Goal: Information Seeking & Learning: Check status

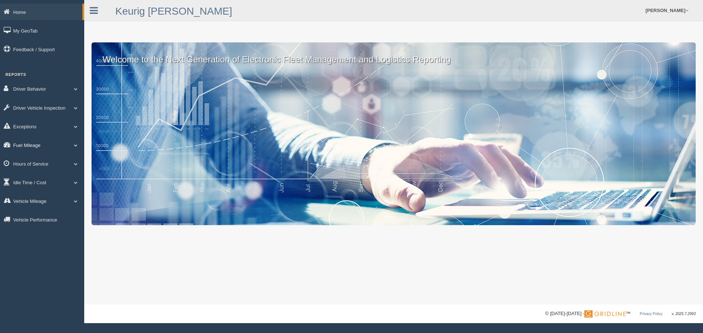
click at [24, 143] on link "Fuel Mileage" at bounding box center [42, 145] width 84 height 16
click at [29, 173] on link "Fuel Mileage" at bounding box center [47, 175] width 69 height 13
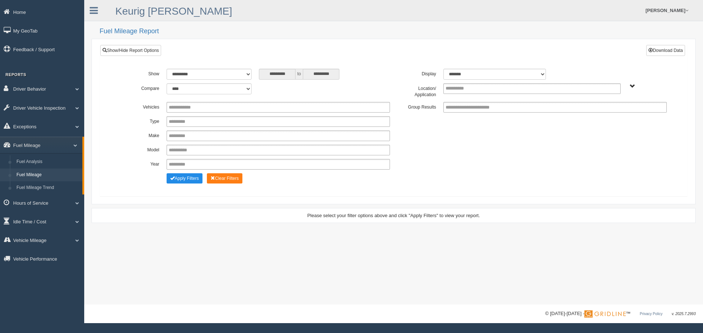
click at [631, 86] on span "Plains - OTR" at bounding box center [631, 86] width 5 height 5
click at [605, 119] on div "Plains - OTR" at bounding box center [626, 113] width 85 height 16
click at [609, 115] on button "Plains - OTR" at bounding box center [607, 113] width 34 height 8
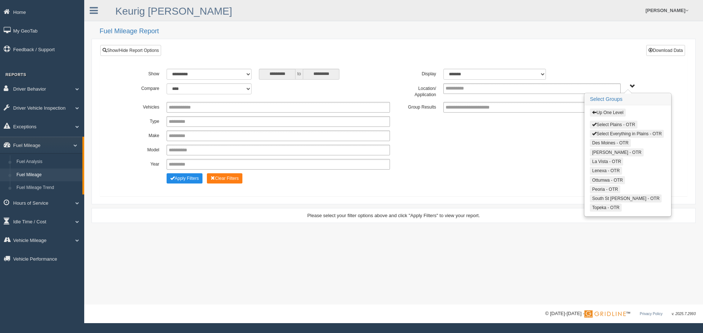
click at [606, 124] on button "Select Plains - OTR" at bounding box center [613, 125] width 47 height 8
click at [602, 130] on button "Select Everything in Plains - OTR" at bounding box center [627, 134] width 74 height 8
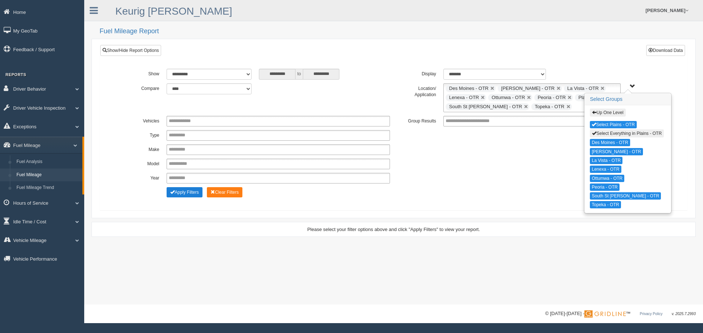
click at [188, 194] on button "Apply Filters" at bounding box center [185, 192] width 36 height 10
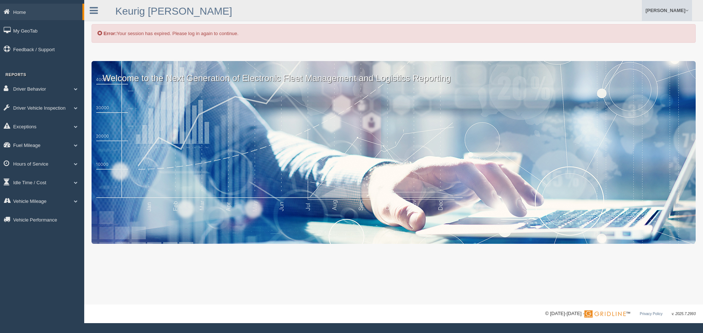
click at [669, 8] on link "[PERSON_NAME]" at bounding box center [667, 10] width 50 height 21
click at [638, 40] on link "Log Off" at bounding box center [652, 43] width 80 height 15
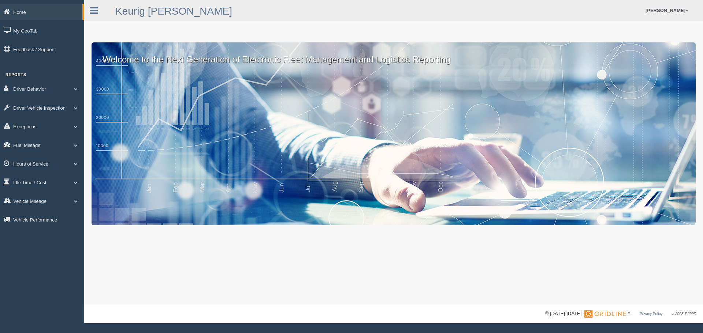
click at [20, 146] on link "Fuel Mileage" at bounding box center [42, 145] width 84 height 16
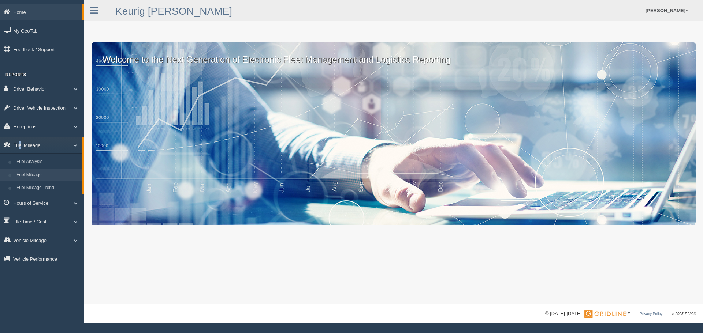
click at [20, 172] on link "Fuel Mileage" at bounding box center [47, 175] width 69 height 13
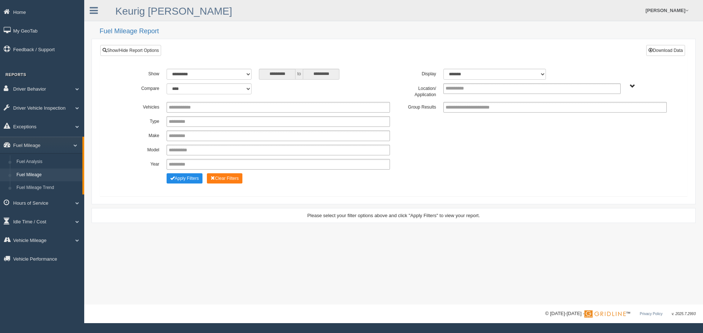
click at [631, 85] on span "Plains - OTR" at bounding box center [631, 86] width 5 height 5
click at [613, 110] on button "Plains - OTR" at bounding box center [607, 113] width 34 height 8
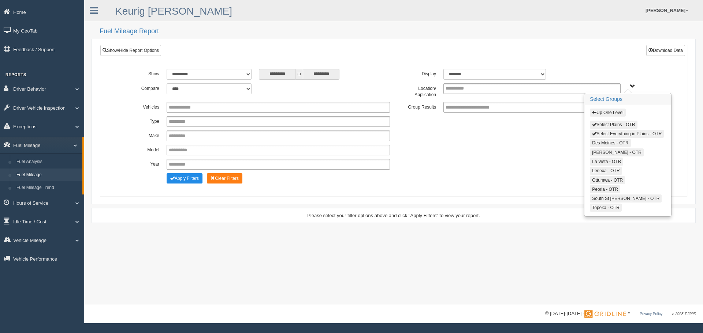
click at [592, 124] on span "button" at bounding box center [594, 124] width 4 height 4
click at [592, 131] on button "Select Everything in Plains - OTR" at bounding box center [627, 134] width 74 height 8
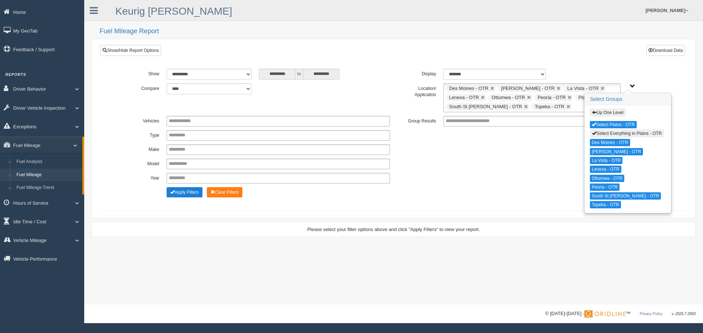
click at [177, 187] on button "Apply Filters" at bounding box center [185, 192] width 36 height 10
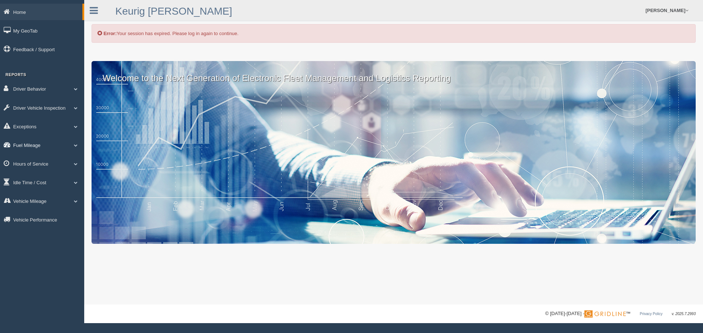
click at [18, 149] on link "Fuel Mileage" at bounding box center [42, 145] width 84 height 16
click at [13, 171] on li "Fuel Mileage" at bounding box center [41, 175] width 82 height 13
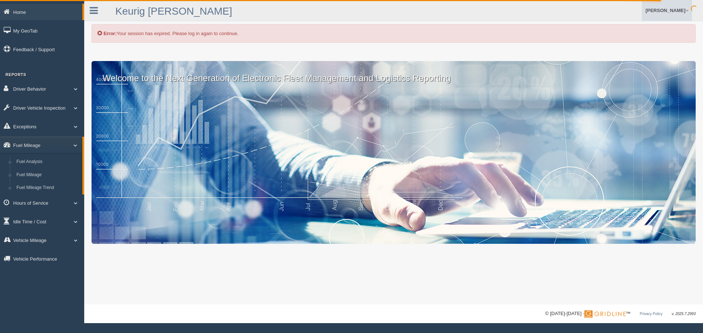
click at [682, 8] on link "[PERSON_NAME]" at bounding box center [667, 10] width 50 height 21
click at [626, 44] on link "Log Off" at bounding box center [652, 43] width 80 height 15
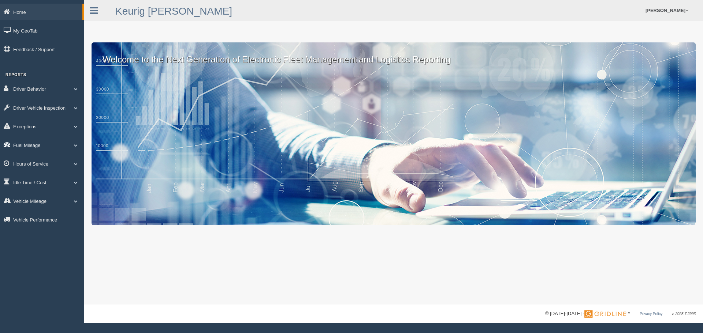
click at [23, 147] on link "Fuel Mileage" at bounding box center [42, 145] width 84 height 16
click at [22, 171] on link "Fuel Mileage" at bounding box center [47, 175] width 69 height 13
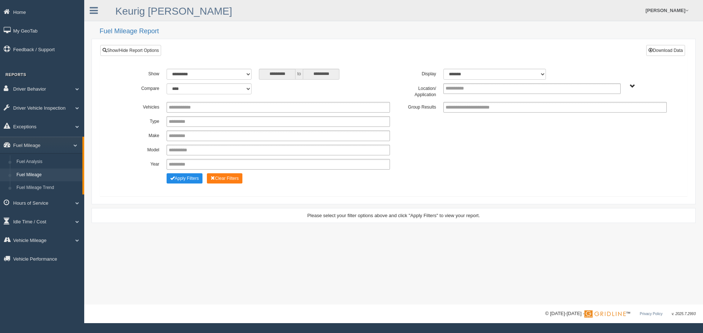
click at [629, 84] on span "Plains - OTR" at bounding box center [631, 86] width 5 height 5
click at [606, 109] on button "Plains - OTR" at bounding box center [607, 113] width 34 height 8
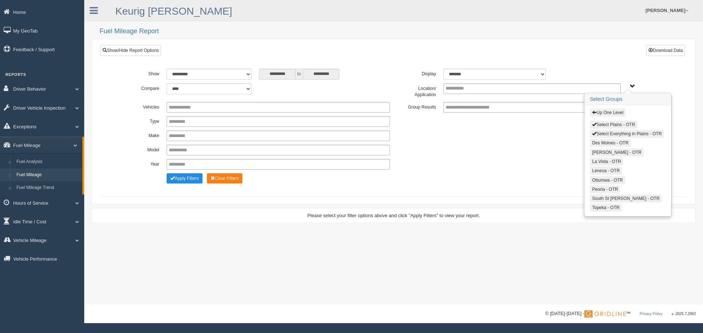
drag, startPoint x: 594, startPoint y: 124, endPoint x: 594, endPoint y: 129, distance: 4.8
click at [594, 124] on span "button" at bounding box center [594, 124] width 4 height 4
click at [594, 134] on span "button" at bounding box center [594, 133] width 4 height 4
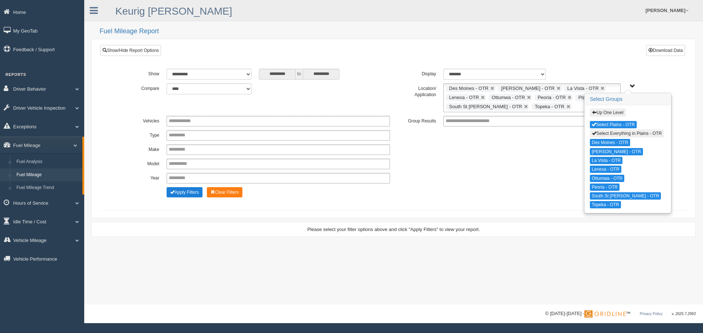
click at [184, 197] on button "Apply Filters" at bounding box center [185, 192] width 36 height 10
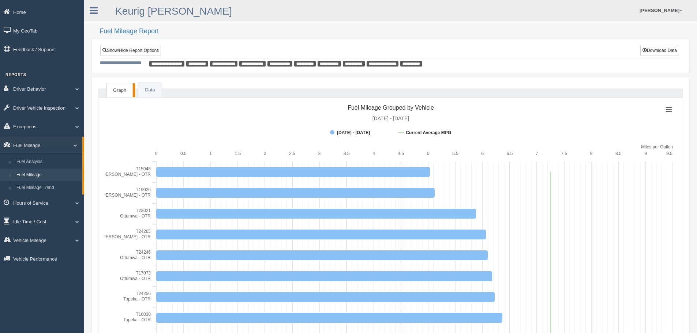
click at [27, 220] on link "Idle Time / Cost" at bounding box center [42, 221] width 84 height 16
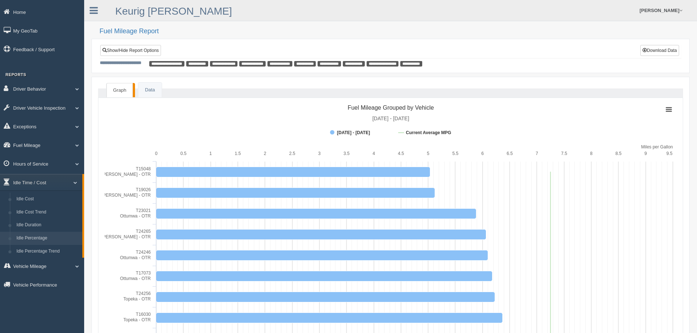
click at [24, 242] on link "Idle Percentage" at bounding box center [47, 238] width 69 height 13
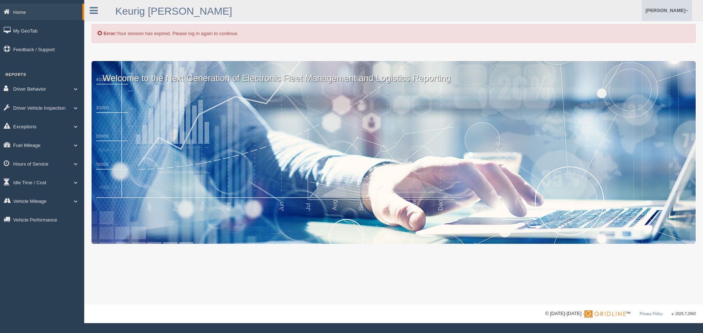
click at [679, 11] on link "[PERSON_NAME]" at bounding box center [667, 10] width 50 height 21
click at [626, 47] on link "Log Off" at bounding box center [652, 43] width 80 height 15
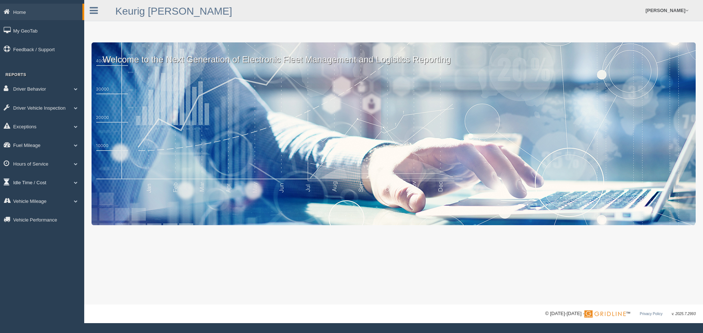
click at [36, 184] on link "Idle Time / Cost" at bounding box center [42, 182] width 84 height 16
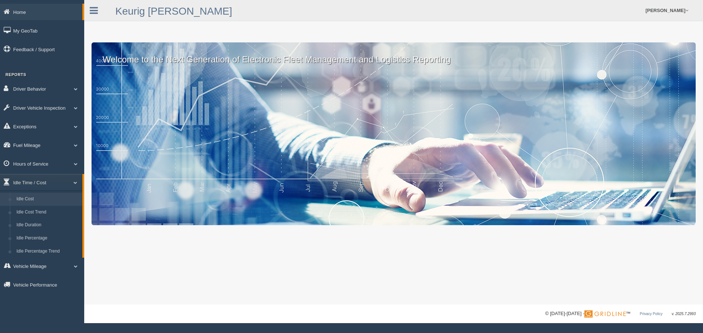
click at [32, 202] on link "Idle Cost" at bounding box center [47, 199] width 69 height 13
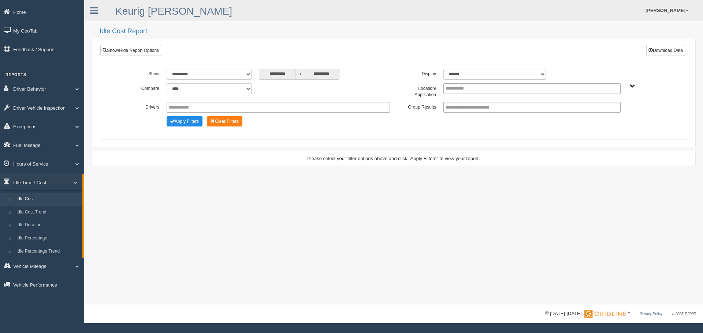
click at [629, 87] on span "Plains - OTR" at bounding box center [631, 86] width 5 height 5
click at [598, 112] on button "Plains - OTR" at bounding box center [607, 113] width 34 height 8
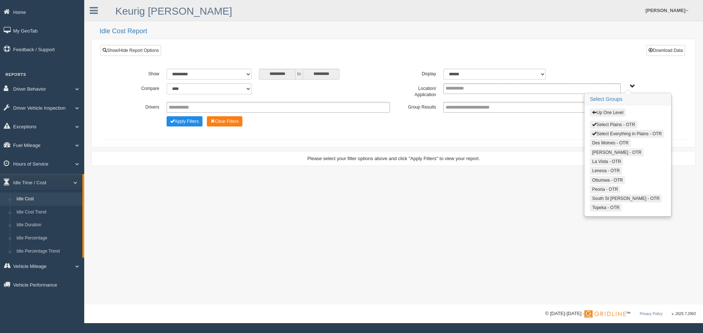
click at [594, 124] on span "button" at bounding box center [594, 124] width 4 height 4
click at [594, 131] on span "button" at bounding box center [594, 133] width 4 height 4
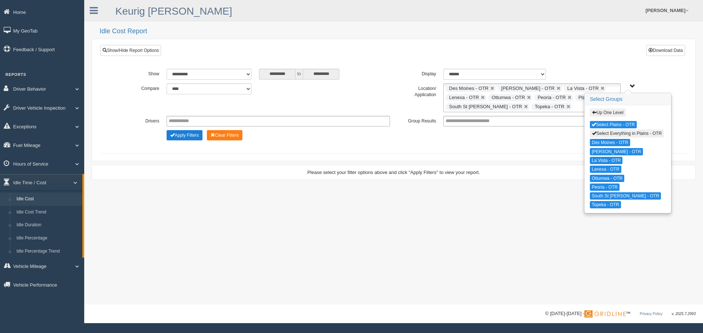
click at [182, 139] on button "Apply Filters" at bounding box center [185, 135] width 36 height 10
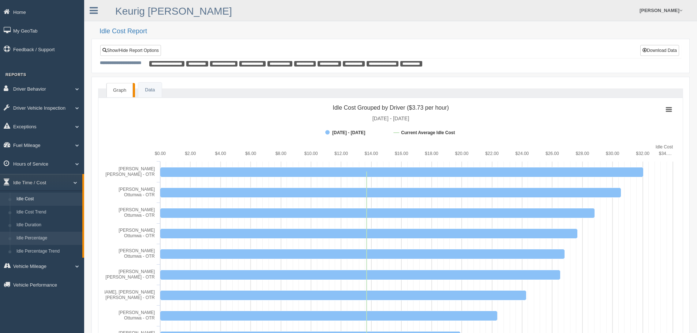
click at [32, 239] on link "Idle Percentage" at bounding box center [47, 238] width 69 height 13
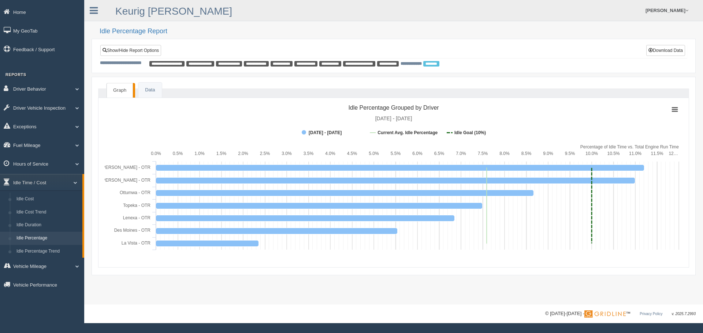
click at [29, 240] on link "Idle Percentage" at bounding box center [47, 238] width 69 height 13
